Goal: Task Accomplishment & Management: Use online tool/utility

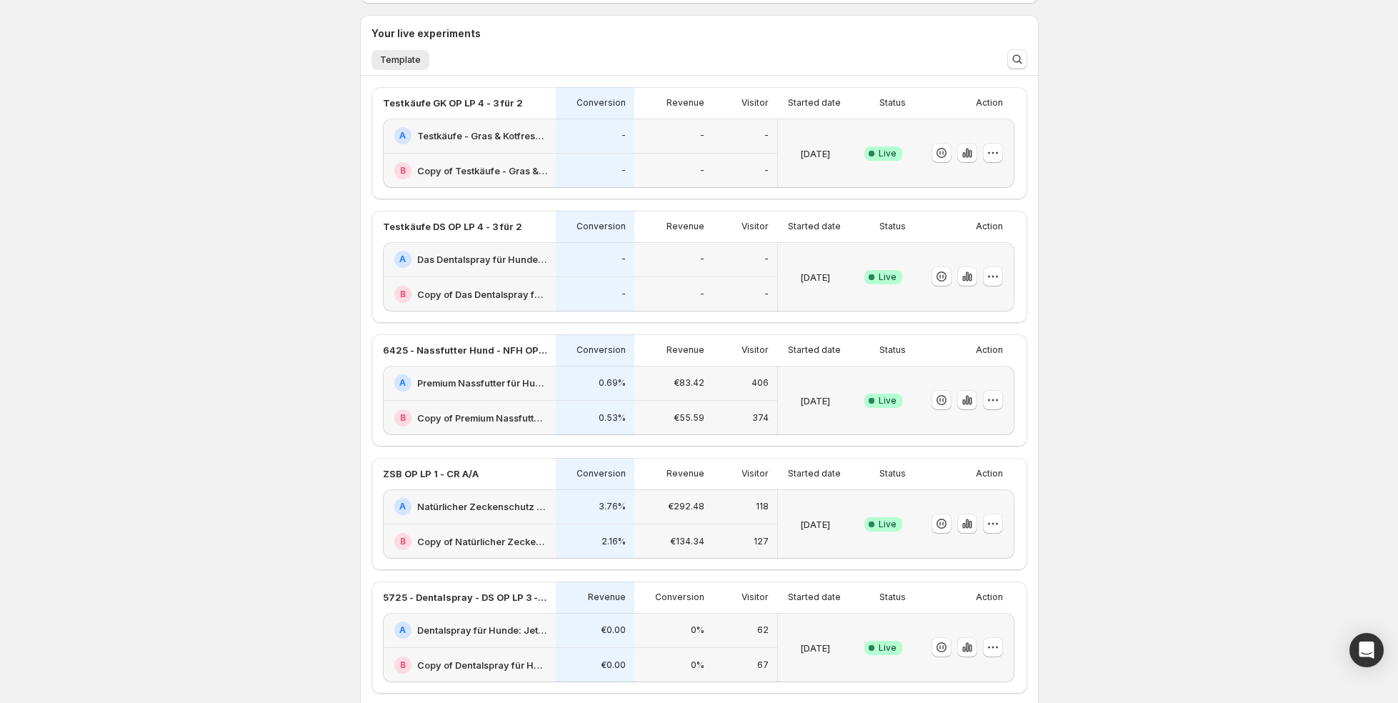
scroll to position [227, 0]
